Goal: Information Seeking & Learning: Learn about a topic

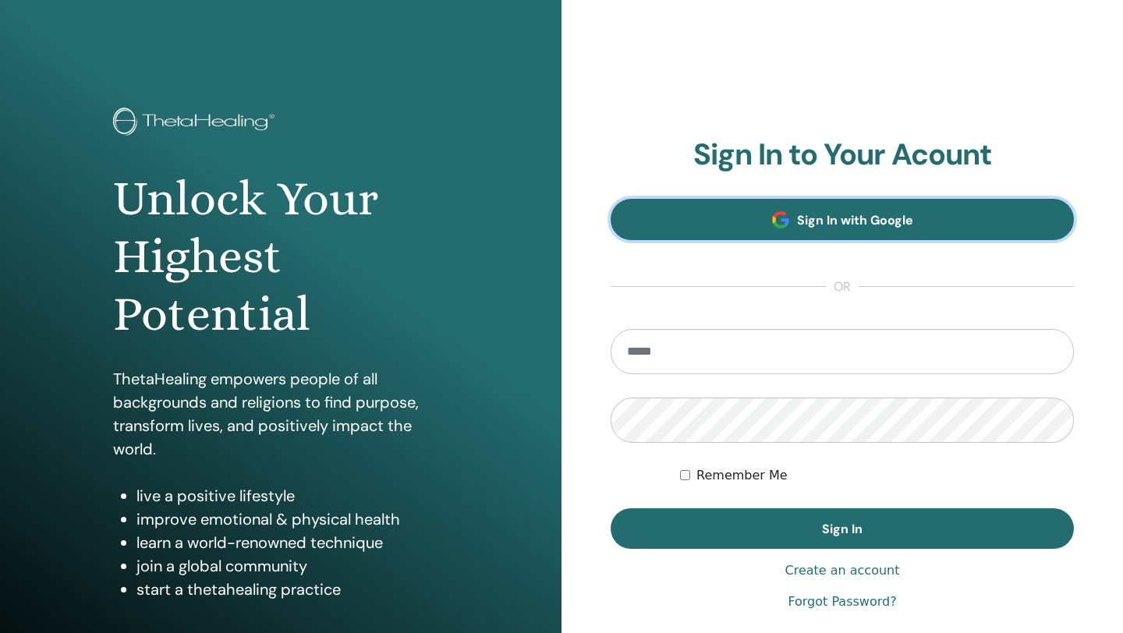
click at [768, 215] on link "Sign In with Google" at bounding box center [842, 219] width 463 height 41
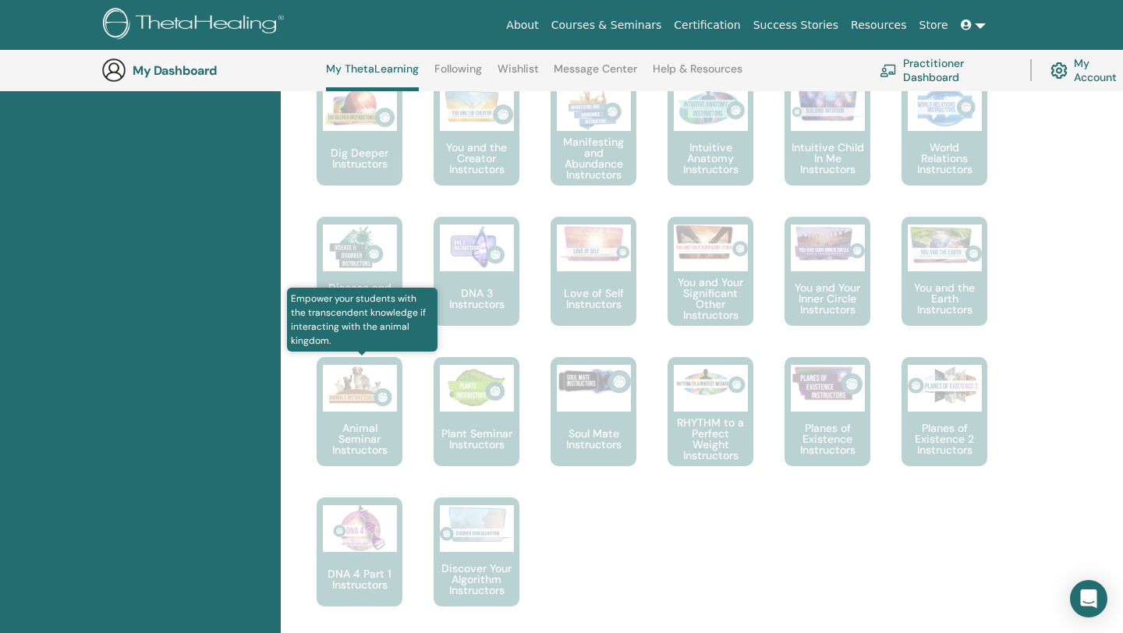
scroll to position [839, 0]
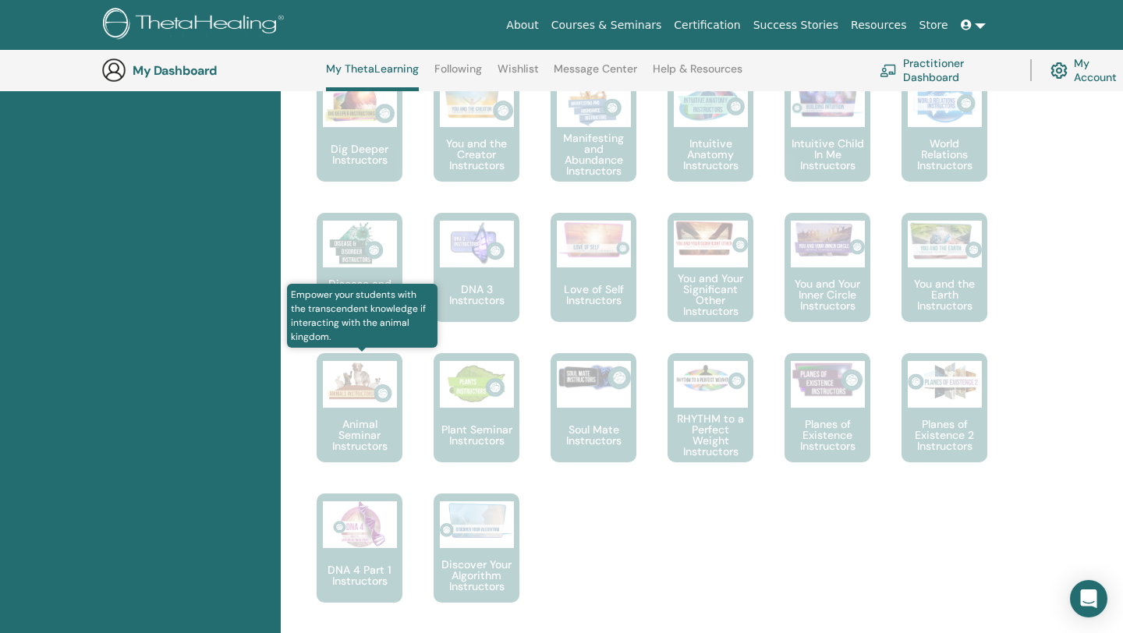
click at [367, 396] on img at bounding box center [360, 384] width 74 height 47
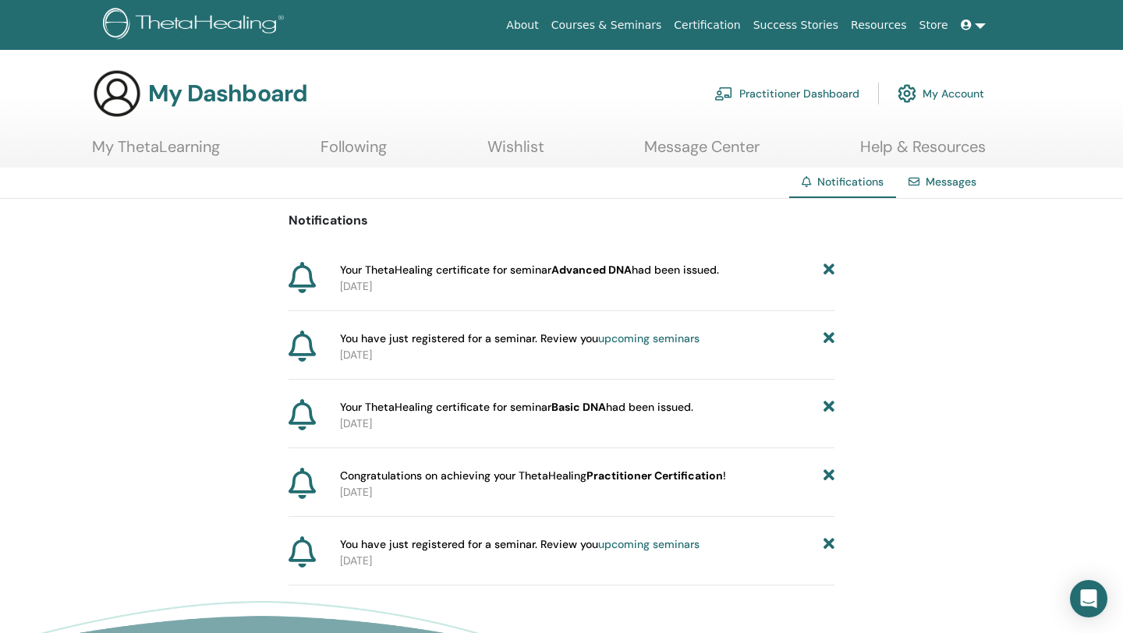
click at [184, 153] on link "My ThetaLearning" at bounding box center [156, 152] width 128 height 30
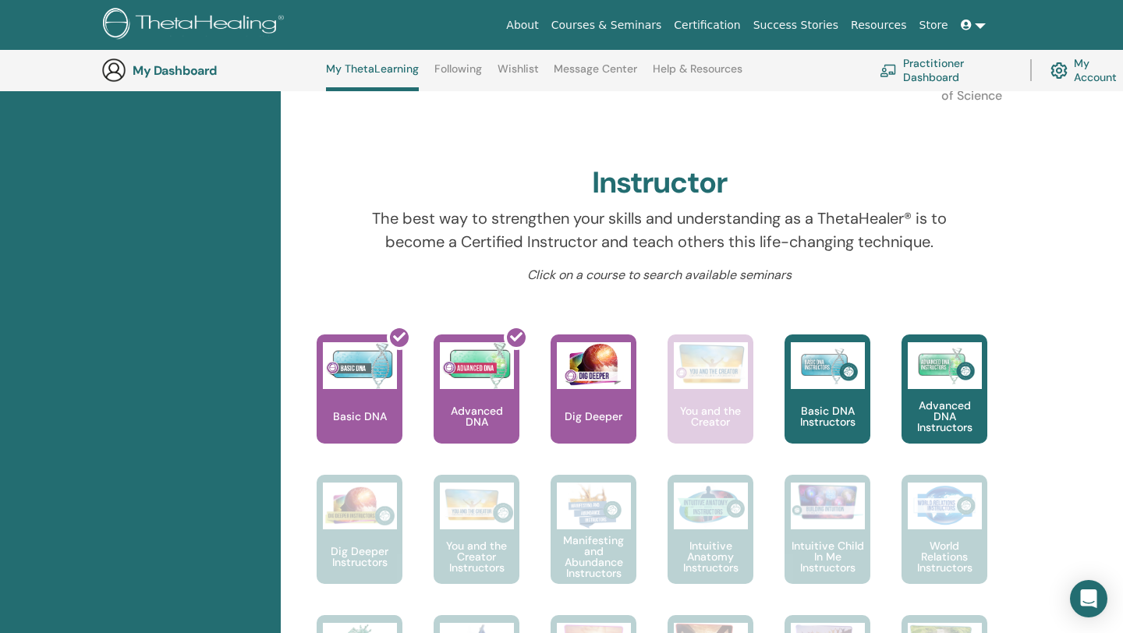
scroll to position [438, 0]
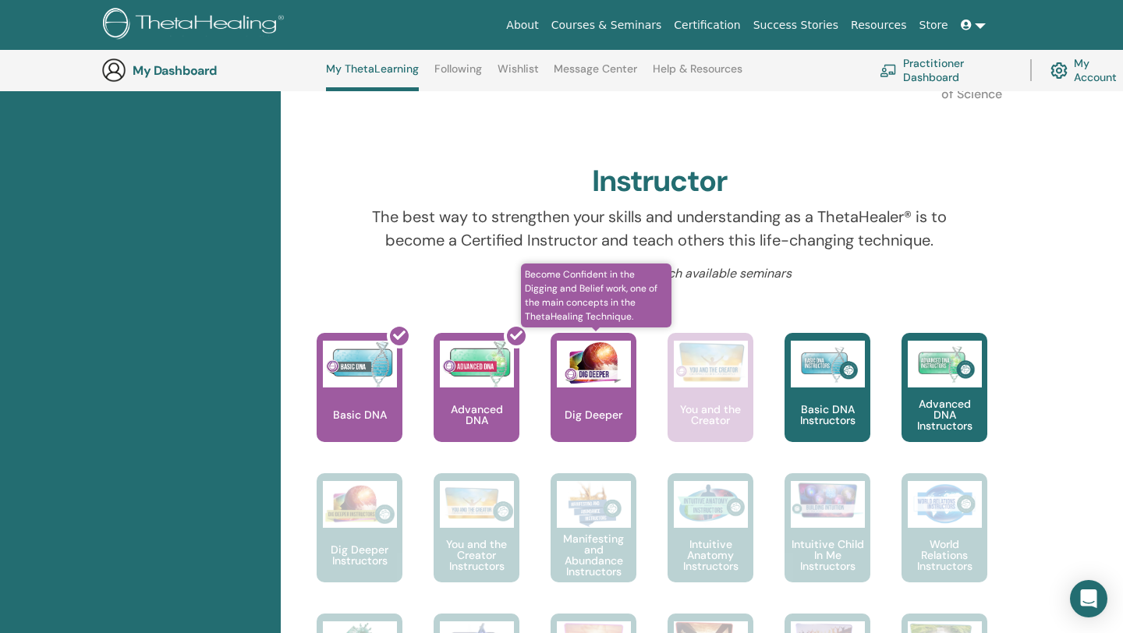
click at [605, 406] on div "Dig Deeper" at bounding box center [594, 387] width 86 height 109
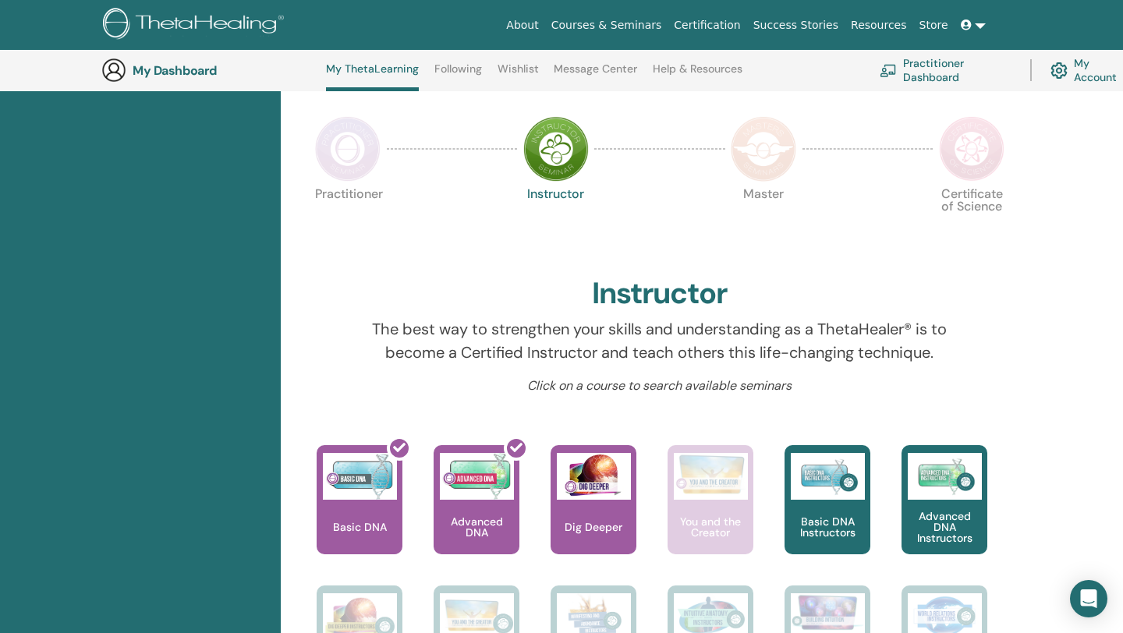
scroll to position [330, 0]
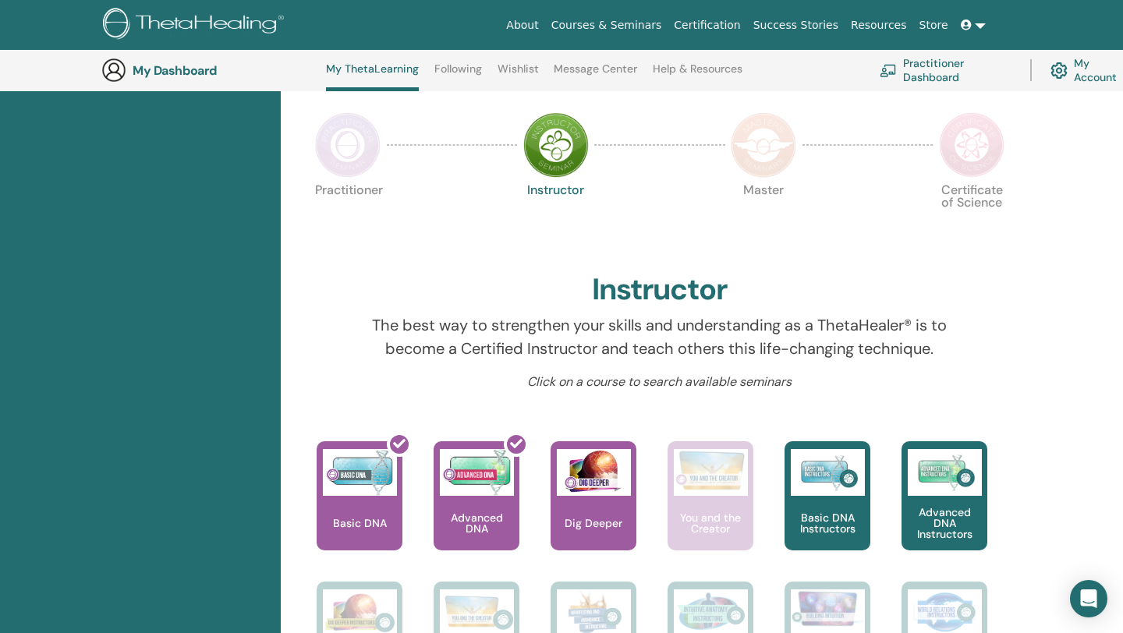
click at [364, 155] on img at bounding box center [348, 145] width 66 height 66
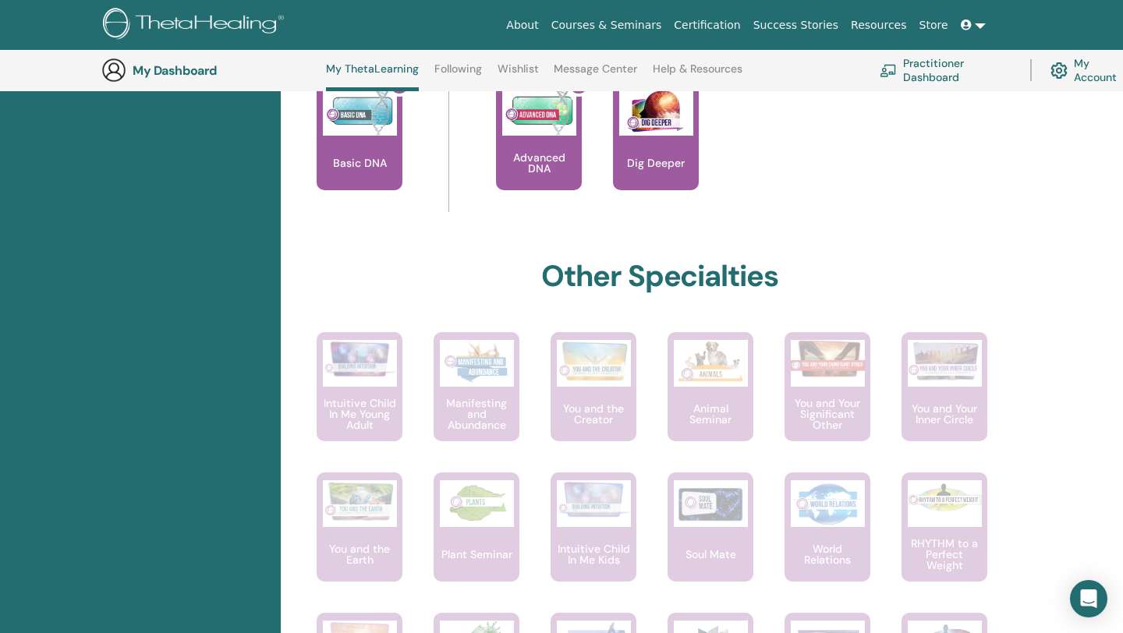
scroll to position [696, 0]
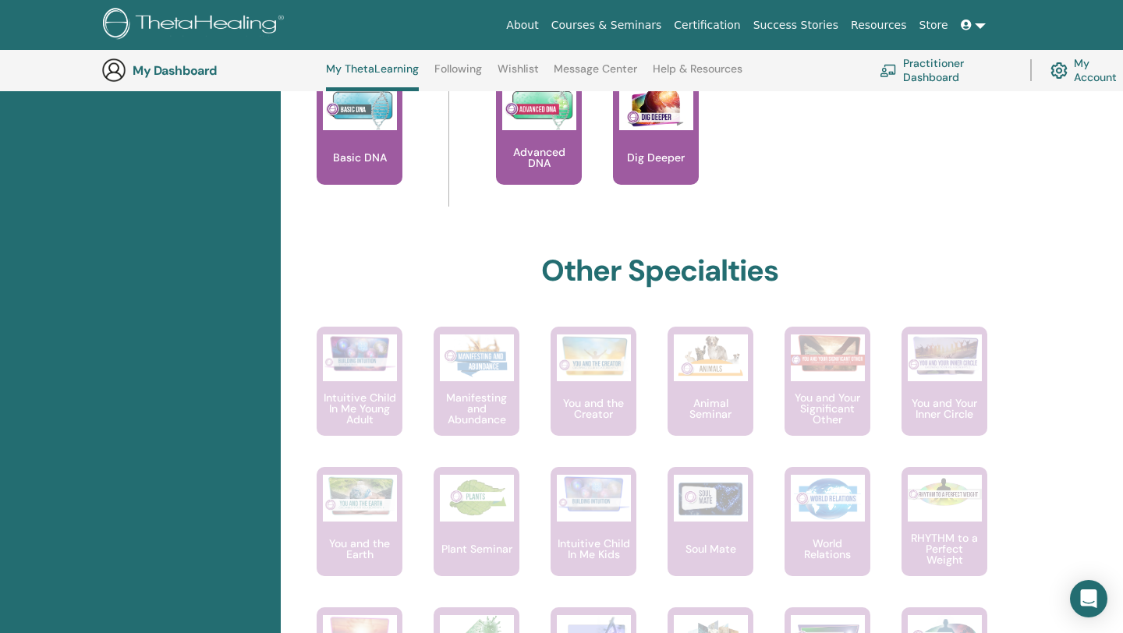
click at [659, 154] on p "Dig Deeper" at bounding box center [656, 157] width 70 height 11
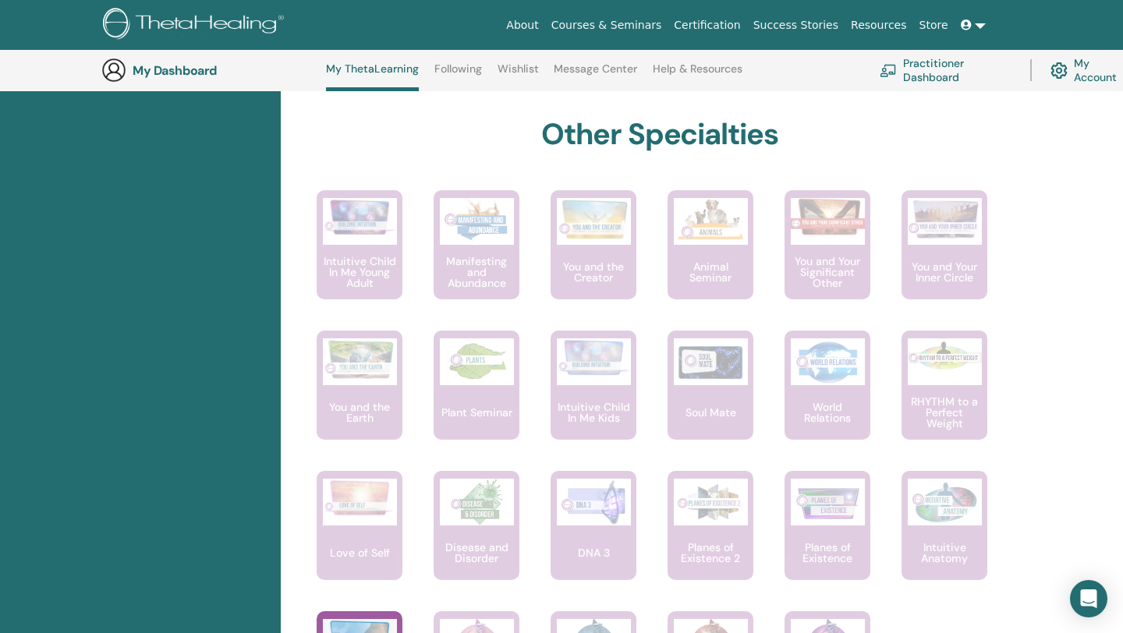
scroll to position [853, 0]
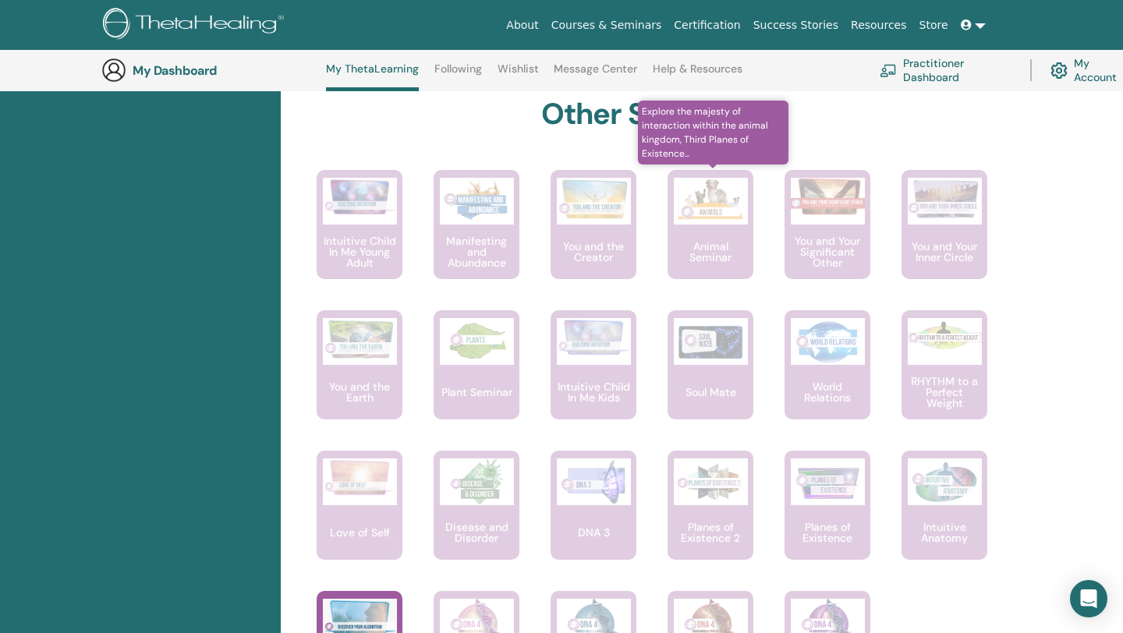
click at [708, 242] on p "Animal Seminar" at bounding box center [711, 252] width 86 height 22
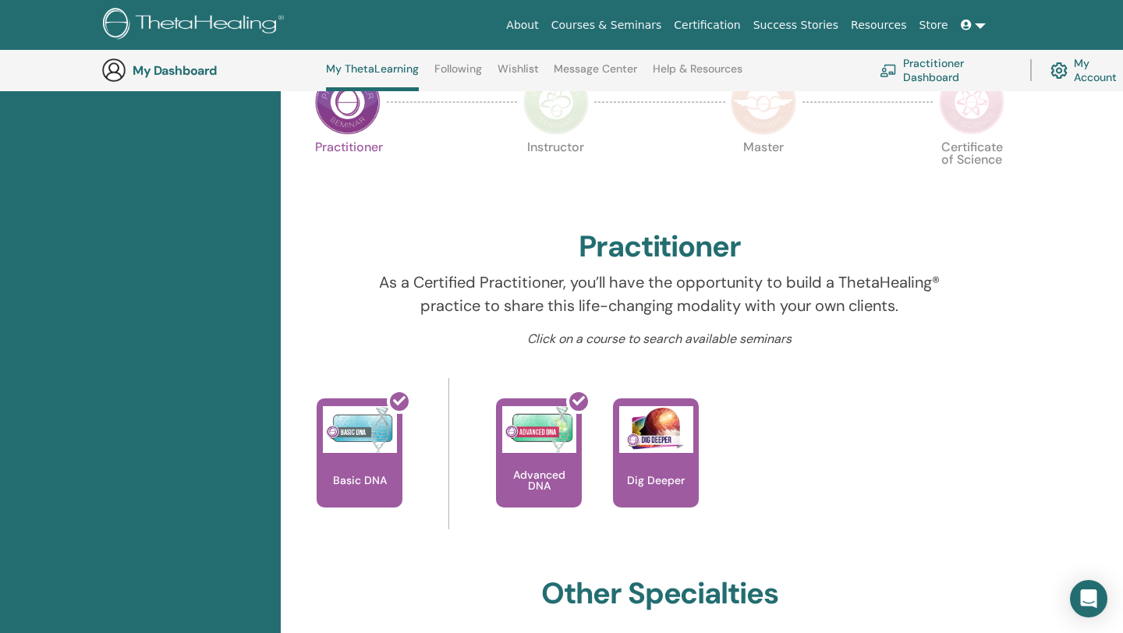
scroll to position [314, 0]
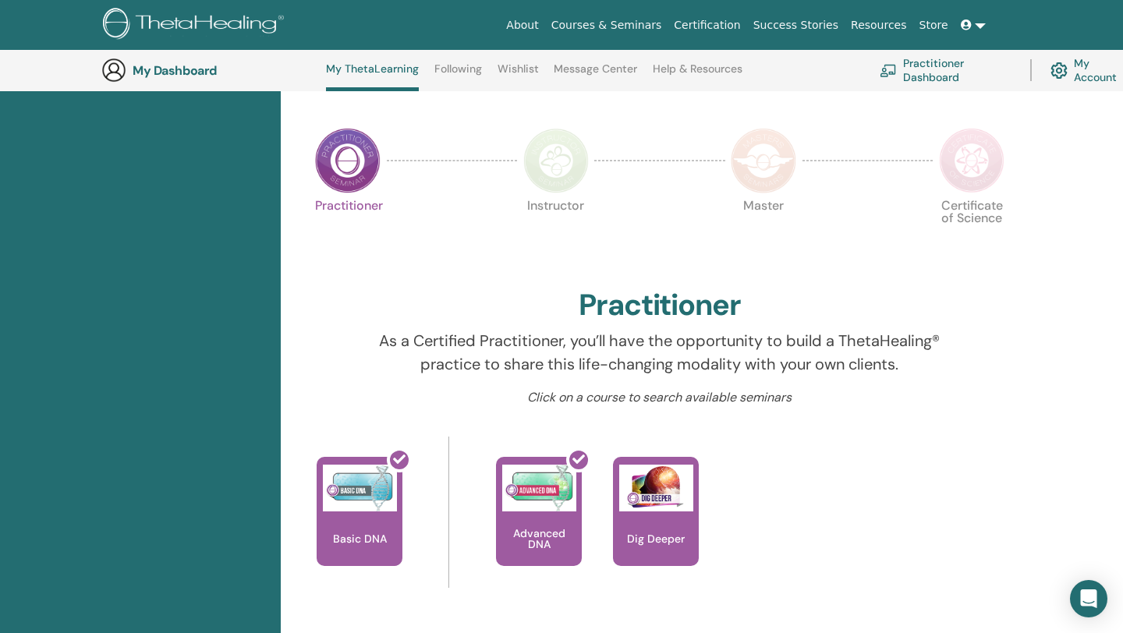
click at [545, 165] on img at bounding box center [556, 161] width 66 height 66
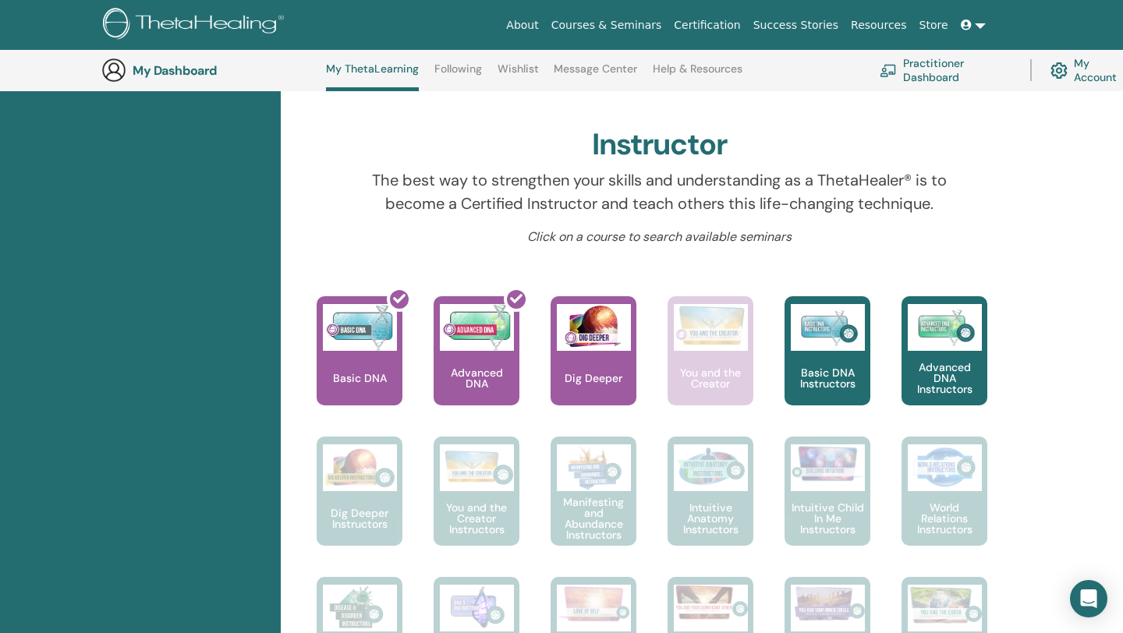
scroll to position [489, 0]
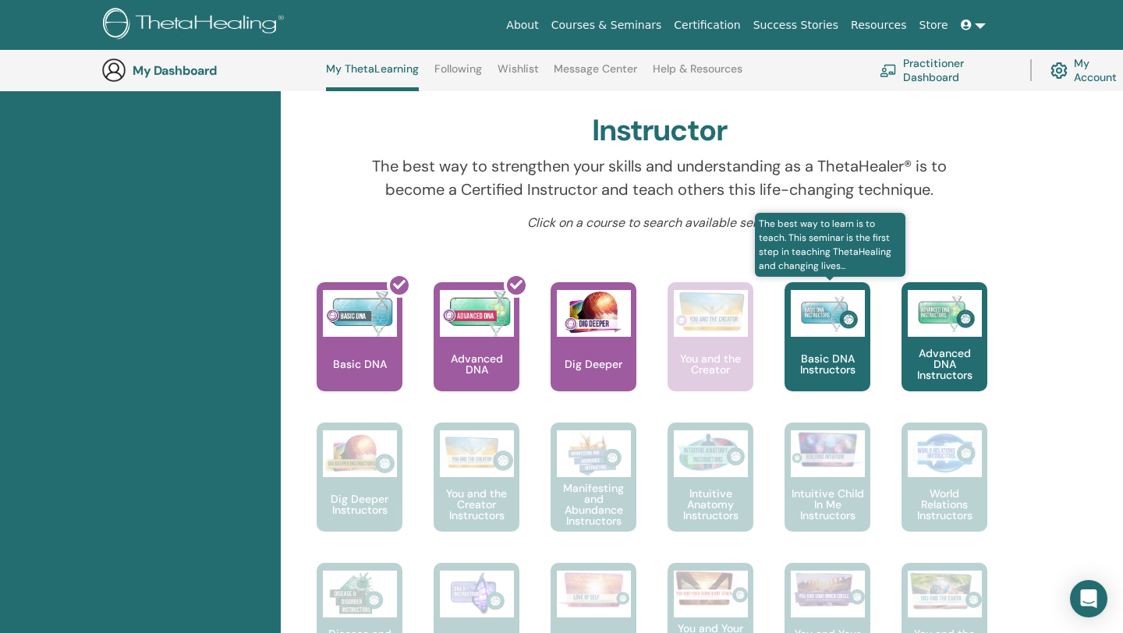
click at [825, 350] on div "Basic DNA Instructors" at bounding box center [828, 336] width 86 height 109
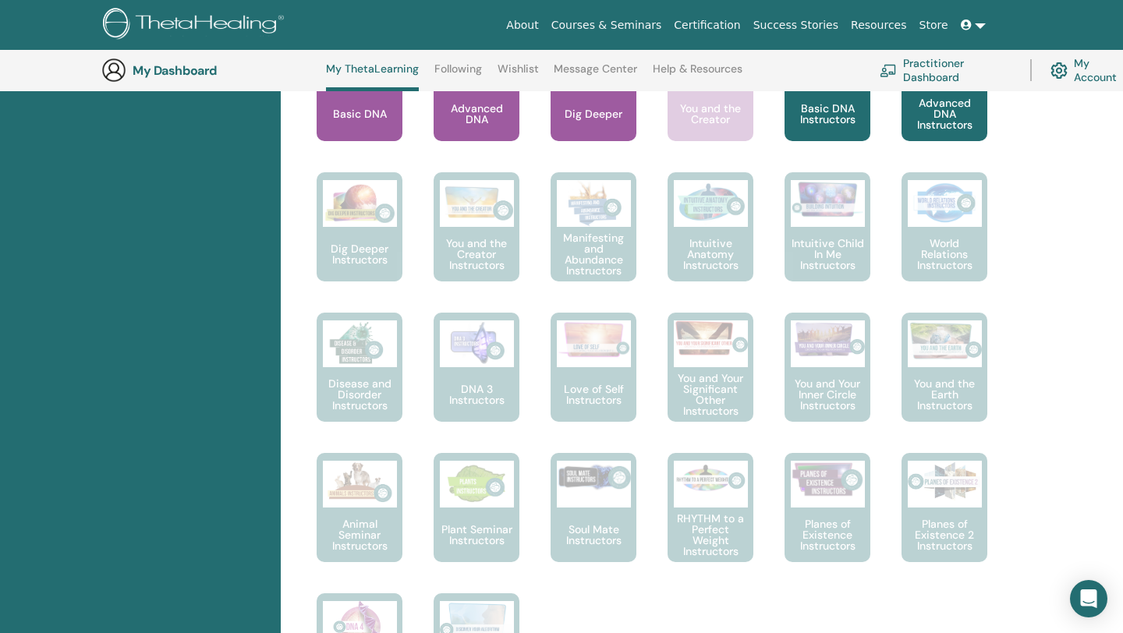
scroll to position [773, 0]
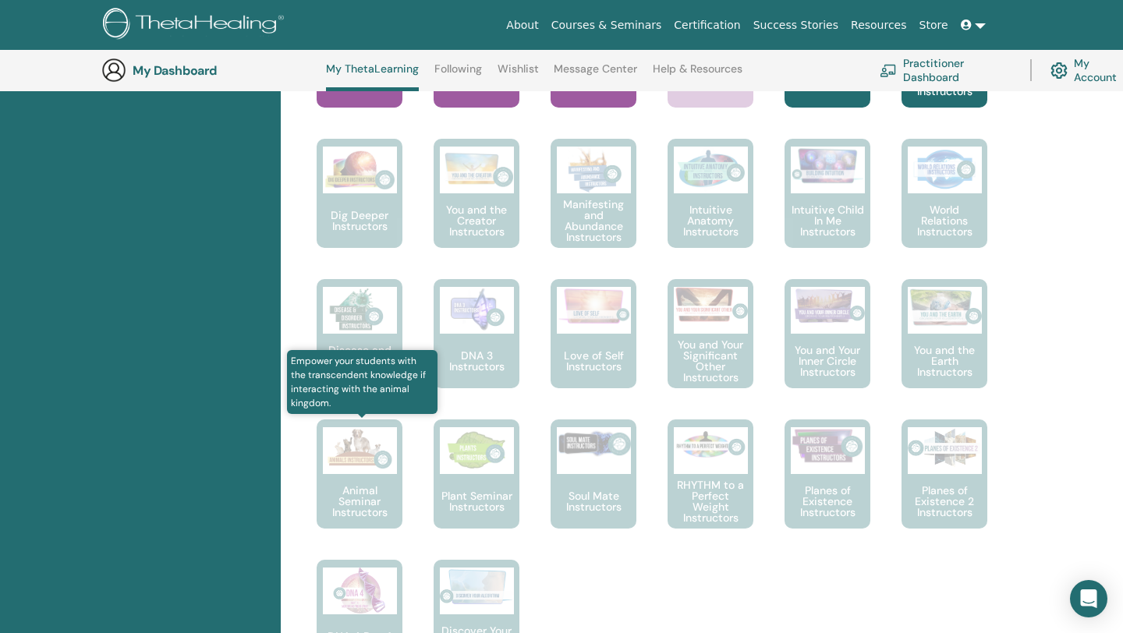
click at [364, 487] on p "Animal Seminar Instructors" at bounding box center [360, 501] width 86 height 33
